Goal: Information Seeking & Learning: Learn about a topic

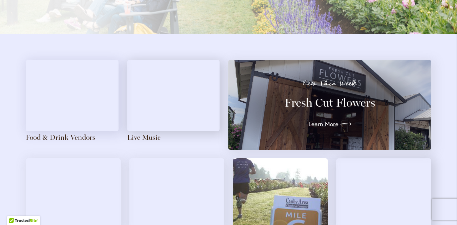
scroll to position [755, 0]
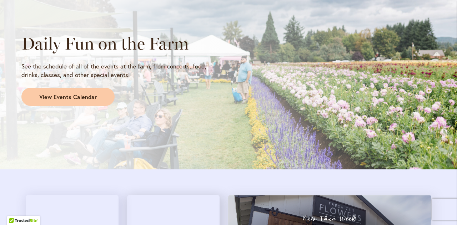
scroll to position [624, 0]
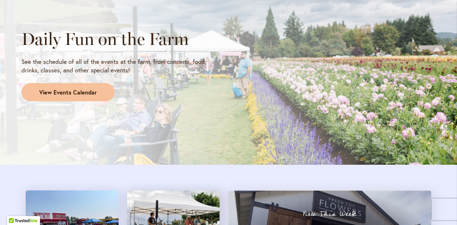
click at [57, 91] on span "View Events Calendar" at bounding box center [67, 92] width 57 height 8
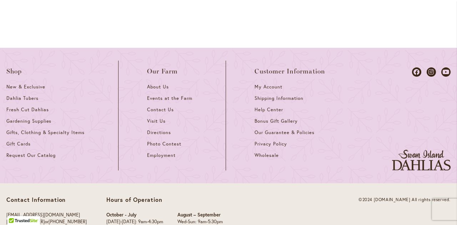
scroll to position [1066, 0]
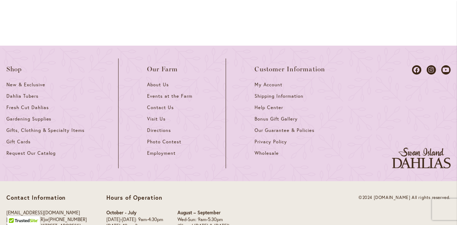
click at [135, 157] on li "Our Farm About Us Events at the Farm Contact Us Visit Us Directions Photo Conte…" at bounding box center [171, 114] width 107 height 110
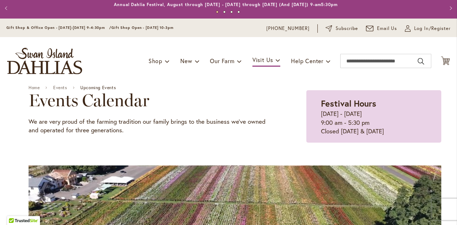
scroll to position [0, 0]
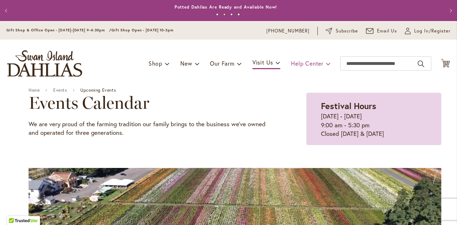
click at [301, 65] on span "Help Center" at bounding box center [307, 63] width 32 height 7
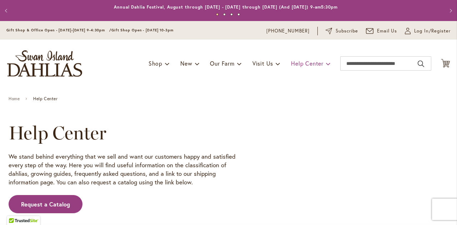
click at [291, 67] on link "Help Center" at bounding box center [311, 64] width 40 height 14
click at [319, 61] on link "Help Center" at bounding box center [311, 64] width 40 height 14
